Goal: Use online tool/utility: Utilize a website feature to perform a specific function

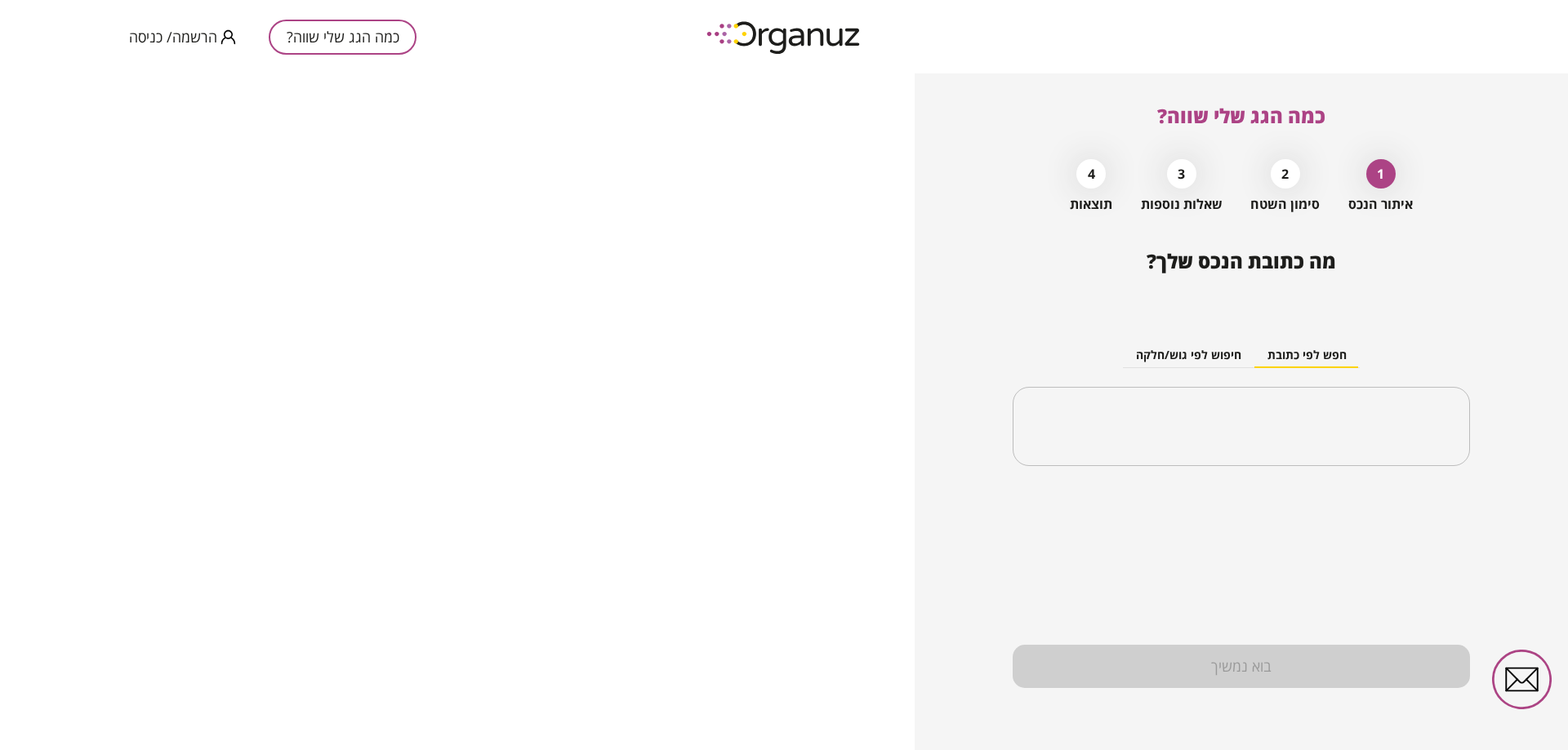
click at [1299, 352] on button "חפש לפי כתובת" at bounding box center [1307, 356] width 105 height 25
click at [1282, 413] on input "text" at bounding box center [1247, 427] width 406 height 41
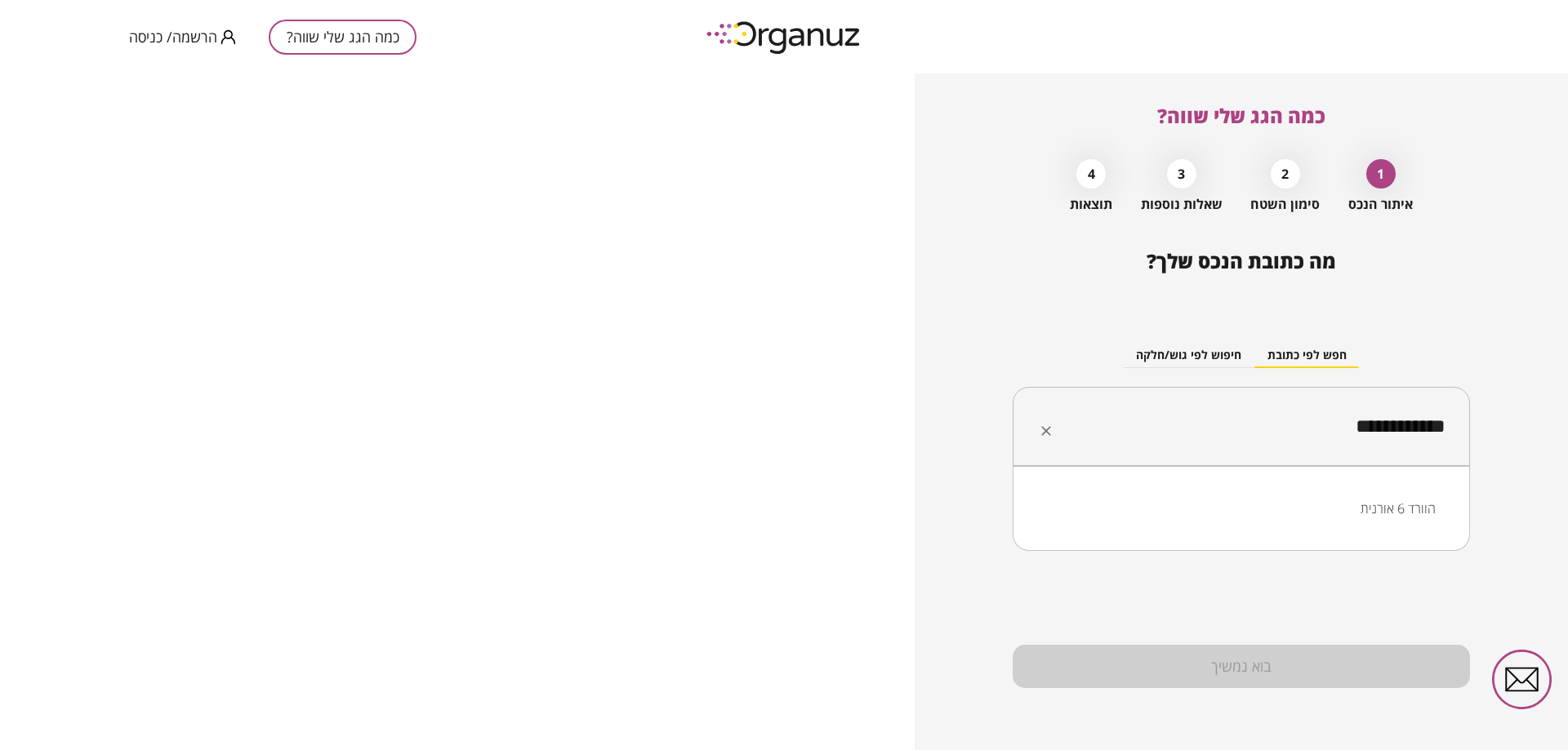
click at [1374, 503] on li "הוורד 6 אורנית" at bounding box center [1241, 508] width 415 height 30
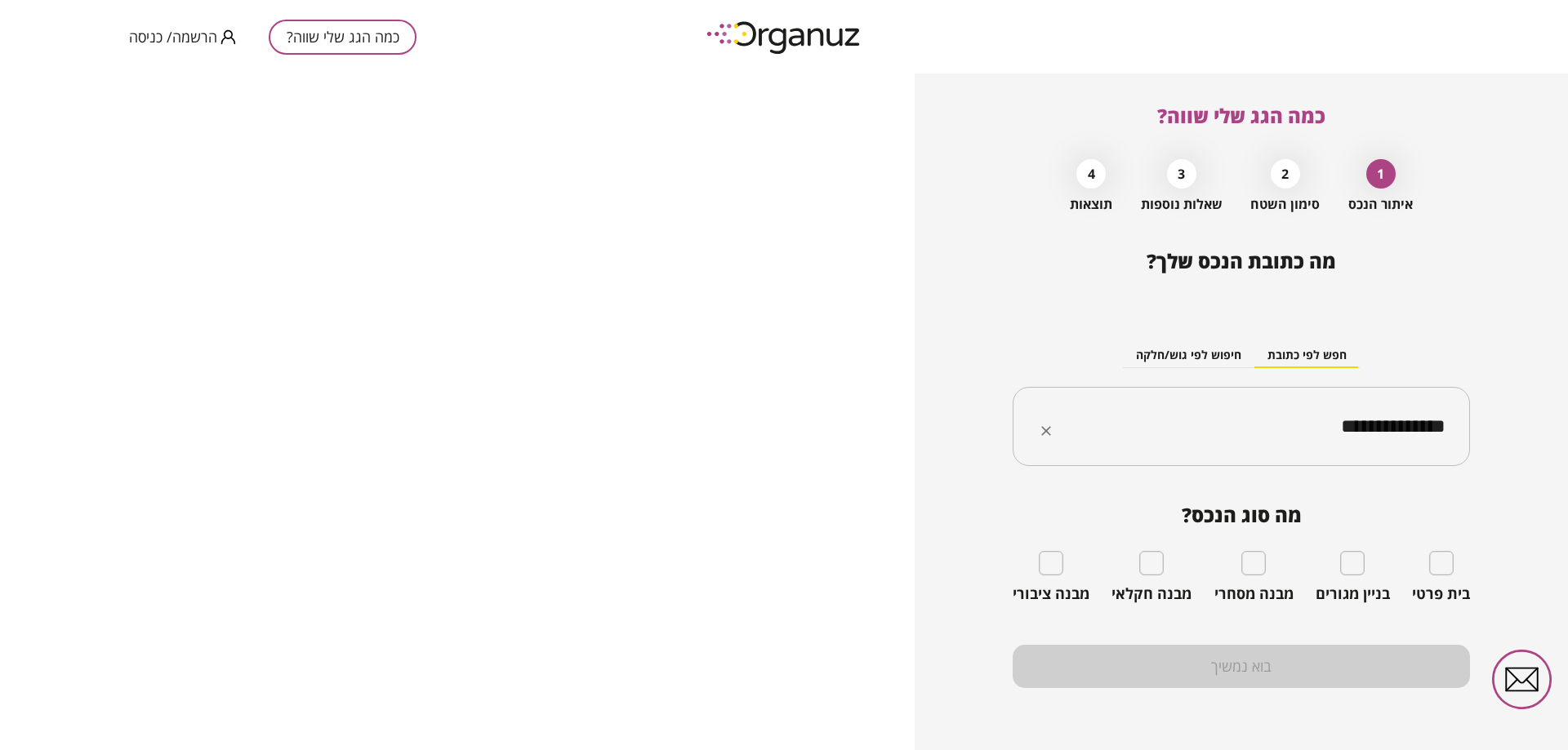
type input "**********"
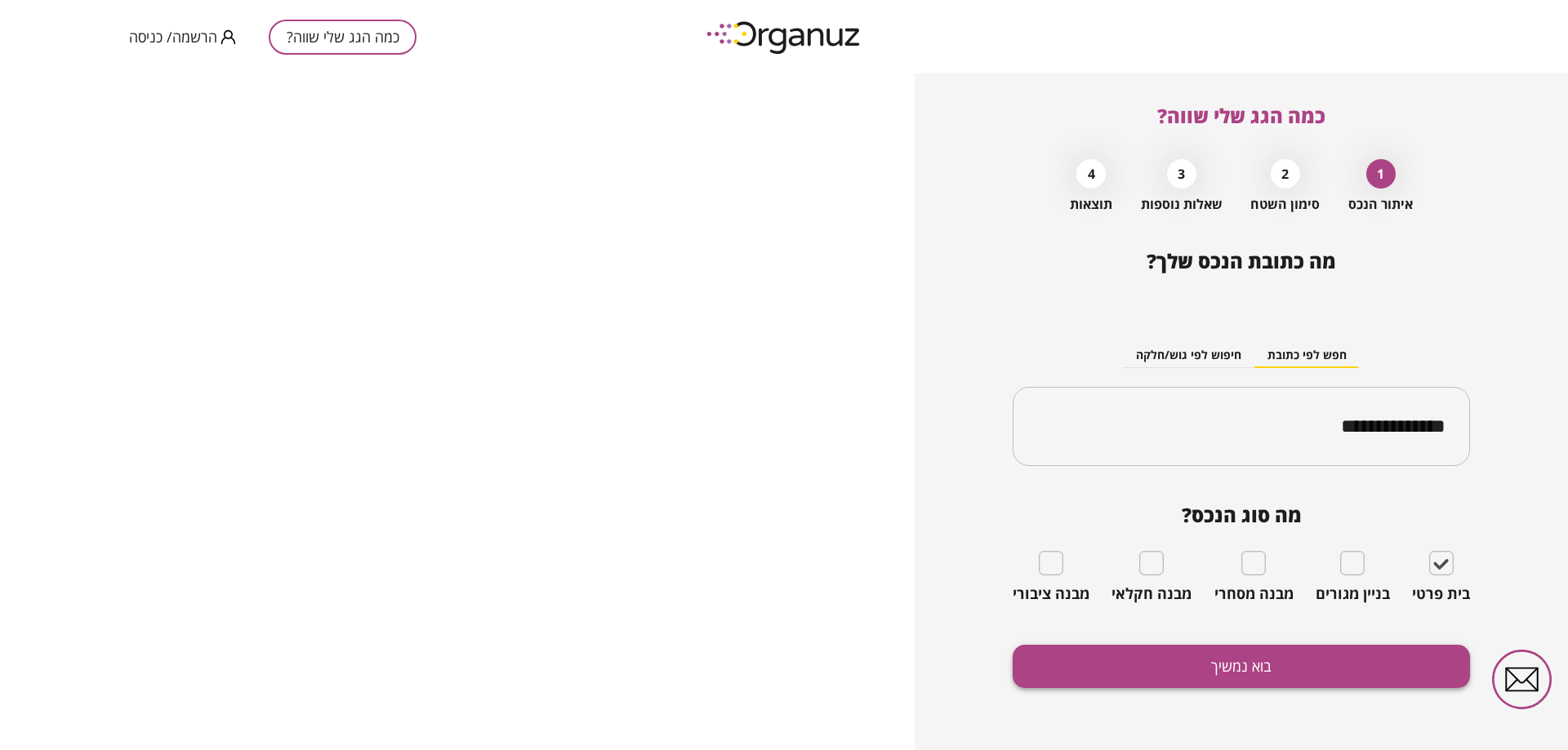
click at [1225, 666] on button "בוא נמשיך" at bounding box center [1241, 666] width 458 height 43
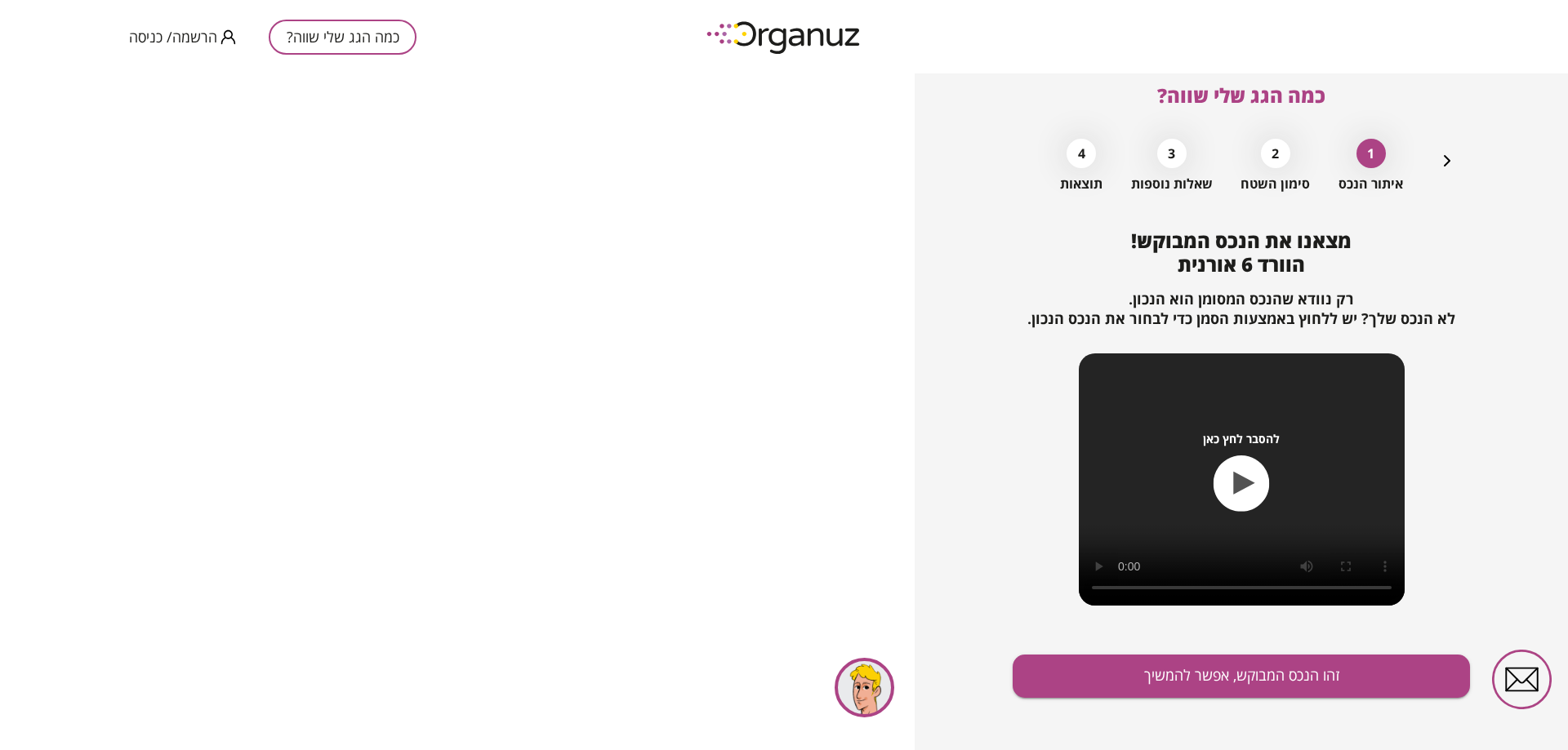
scroll to position [31, 0]
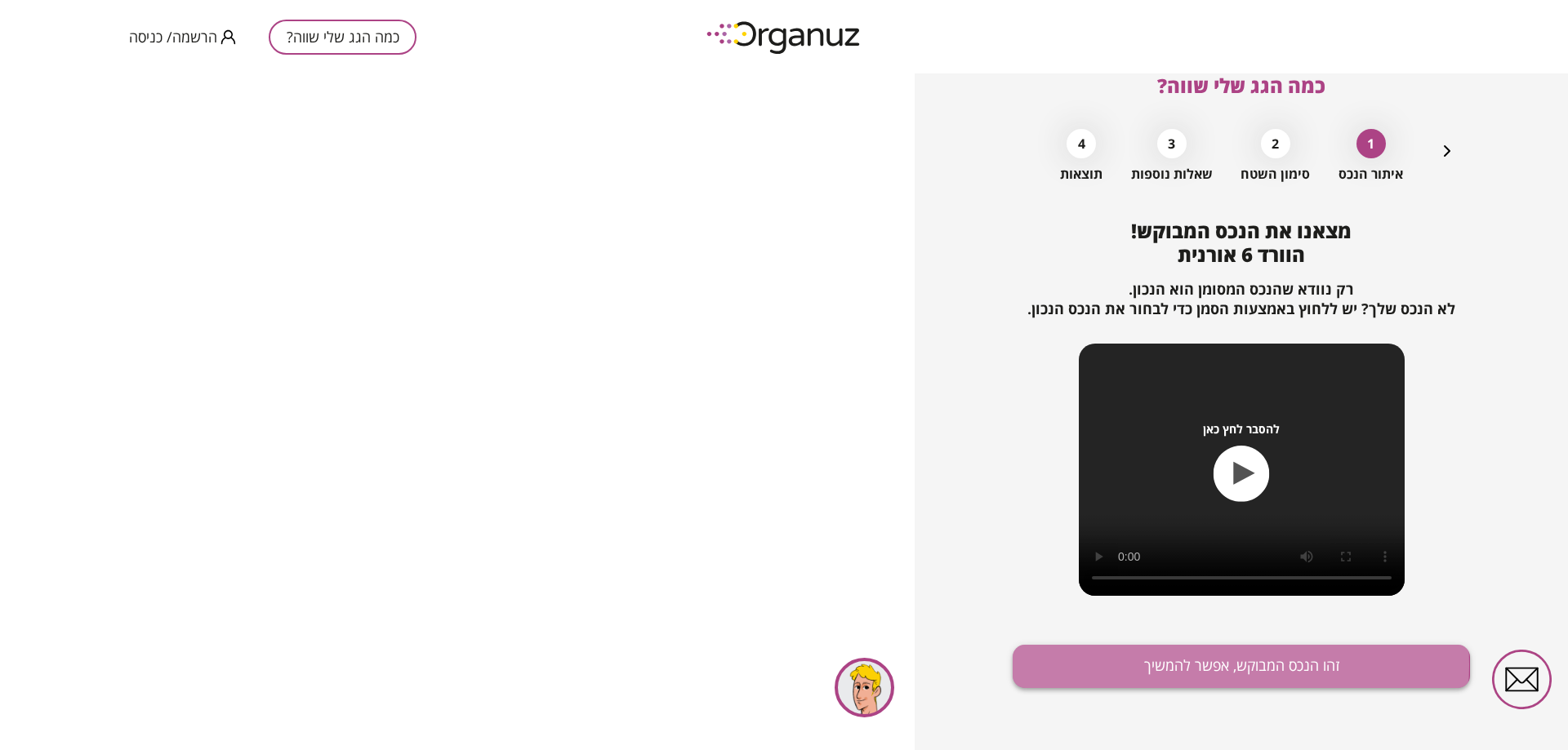
click at [1197, 666] on button "זהו הנכס המבוקש, אפשר להמשיך" at bounding box center [1241, 666] width 458 height 43
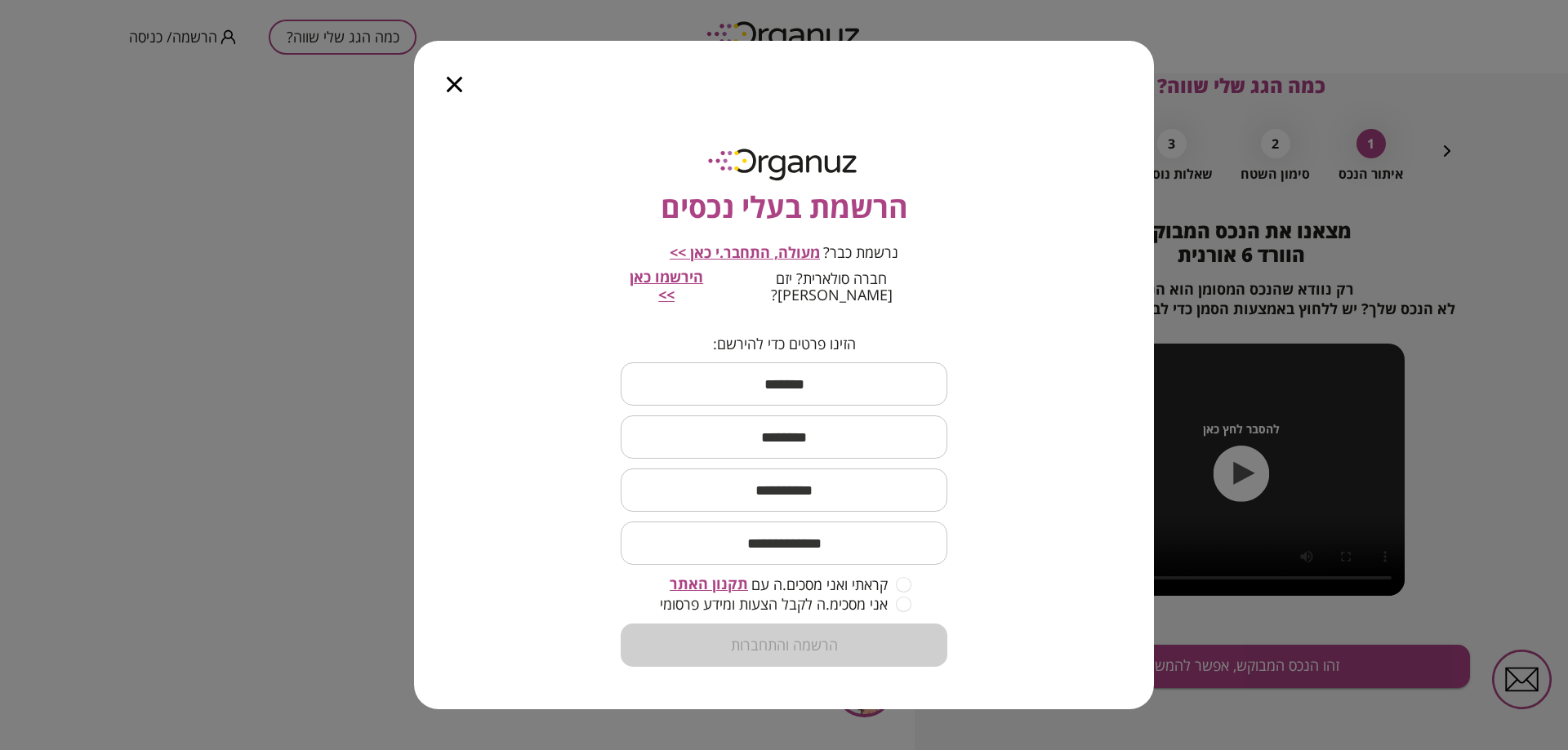
click at [451, 92] on icon "button" at bounding box center [455, 84] width 15 height 15
